Goal: Transaction & Acquisition: Purchase product/service

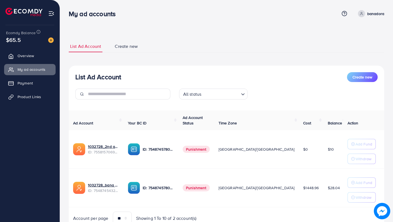
click at [374, 12] on p "banadora" at bounding box center [375, 13] width 17 height 7
click at [201, 75] on div "List Ad Account Create new" at bounding box center [226, 77] width 302 height 10
click at [365, 13] on span at bounding box center [361, 13] width 7 height 7
click at [239, 21] on div "My ad accounts Help Center Contact Support Term and policy About Us banadora Pr…" at bounding box center [226, 13] width 315 height 15
click at [300, 39] on div "List Ad Account Create new List Ad Account Create new All status Loading... Ad …" at bounding box center [226, 136] width 315 height 204
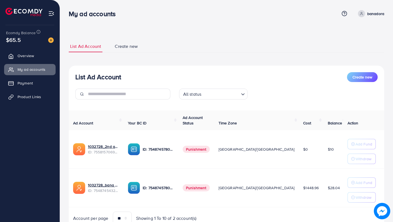
click at [369, 13] on p "banadora" at bounding box center [375, 13] width 17 height 7
click at [258, 31] on div "List Ad Account Create new List Ad Account Create new All status Loading... Ad …" at bounding box center [226, 123] width 333 height 247
click at [369, 14] on p "banadora" at bounding box center [375, 13] width 17 height 7
click at [349, 47] on span "Log out" at bounding box center [351, 45] width 15 height 7
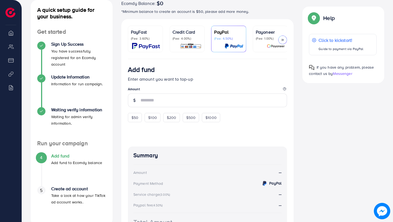
scroll to position [65, 0]
click at [179, 38] on p "(Fee: 4.00%)" at bounding box center [186, 39] width 29 height 4
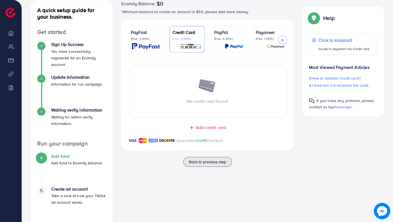
click at [206, 128] on span "Add credit card" at bounding box center [211, 128] width 30 height 6
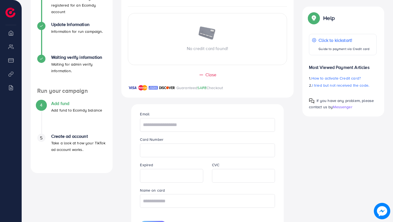
scroll to position [131, 0]
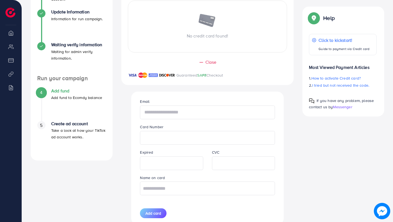
click at [171, 114] on input "text" at bounding box center [207, 113] width 135 height 14
type input "**********"
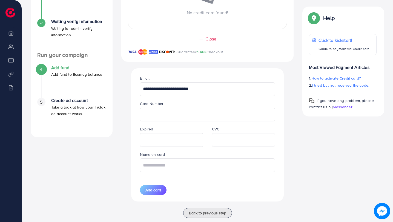
scroll to position [158, 0]
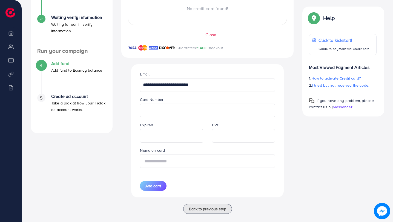
click at [171, 164] on input "text" at bounding box center [207, 161] width 135 height 14
type input "**********"
click at [195, 181] on div "**********" at bounding box center [206, 130] width 143 height 133
click at [157, 189] on span "Add card" at bounding box center [153, 185] width 16 height 5
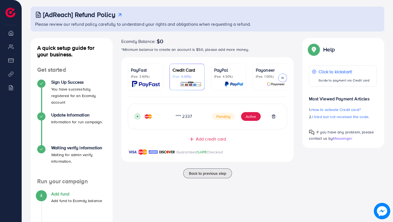
scroll to position [28, 0]
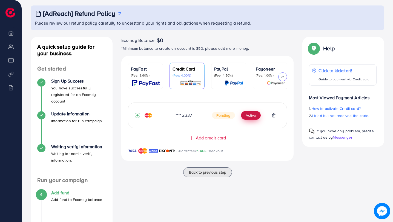
click at [250, 119] on button "Active" at bounding box center [251, 115] width 20 height 9
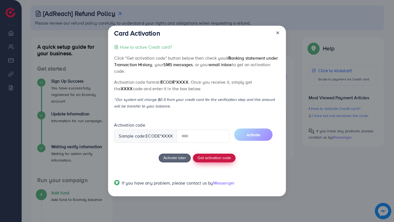
click at [208, 161] on button "Get activation code" at bounding box center [214, 158] width 43 height 9
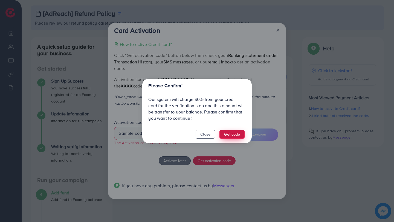
click at [228, 135] on button "Get code" at bounding box center [231, 134] width 25 height 9
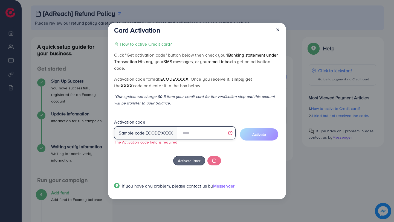
click at [192, 134] on input "text" at bounding box center [206, 132] width 59 height 13
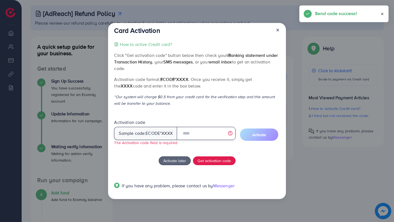
click at [199, 134] on input "text" at bounding box center [206, 133] width 59 height 13
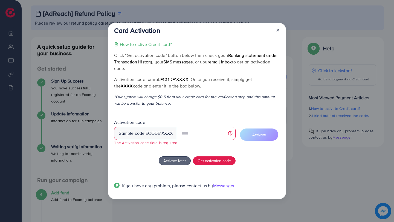
click at [190, 151] on div "How to active Credit card? Click "Get activation code" button below then check …" at bounding box center [197, 118] width 166 height 155
click at [190, 134] on input "text" at bounding box center [206, 133] width 59 height 13
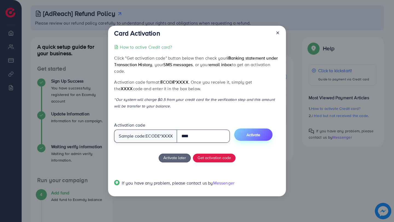
type input "****"
click at [257, 138] on button "Activate" at bounding box center [253, 135] width 38 height 12
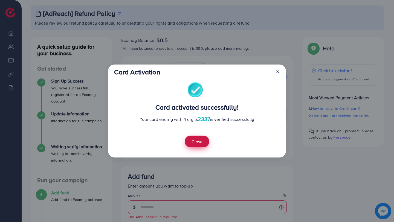
click at [200, 145] on button "Close" at bounding box center [197, 142] width 25 height 12
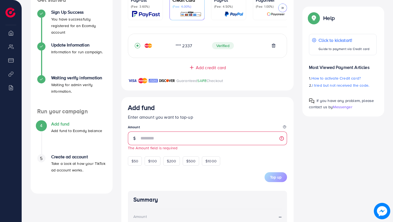
scroll to position [98, 0]
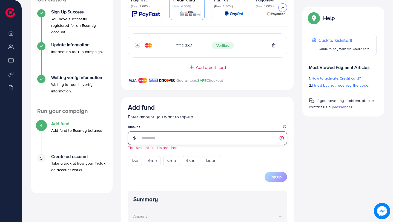
click at [161, 138] on input "number" at bounding box center [213, 138] width 147 height 14
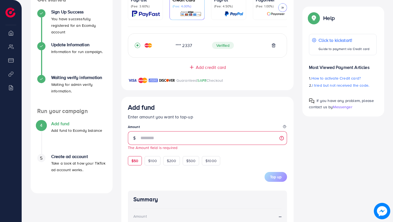
click at [136, 162] on span "$50" at bounding box center [134, 160] width 7 height 5
type input "**"
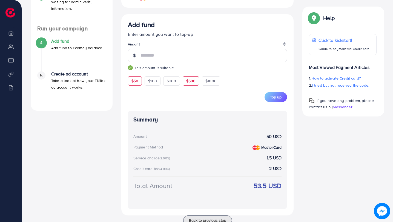
scroll to position [200, 0]
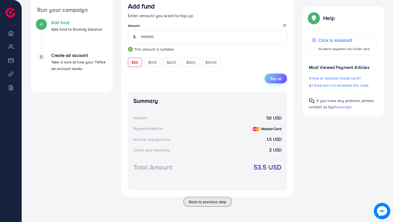
click at [271, 78] on span "Top up" at bounding box center [275, 78] width 11 height 5
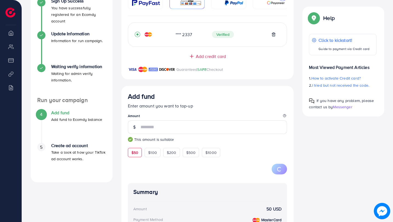
scroll to position [109, 0]
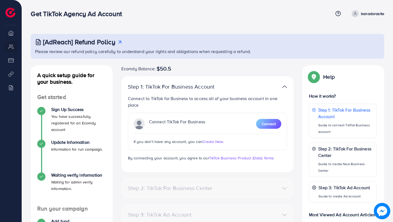
click at [10, 13] on img at bounding box center [10, 13] width 10 height 10
